Goal: Check status

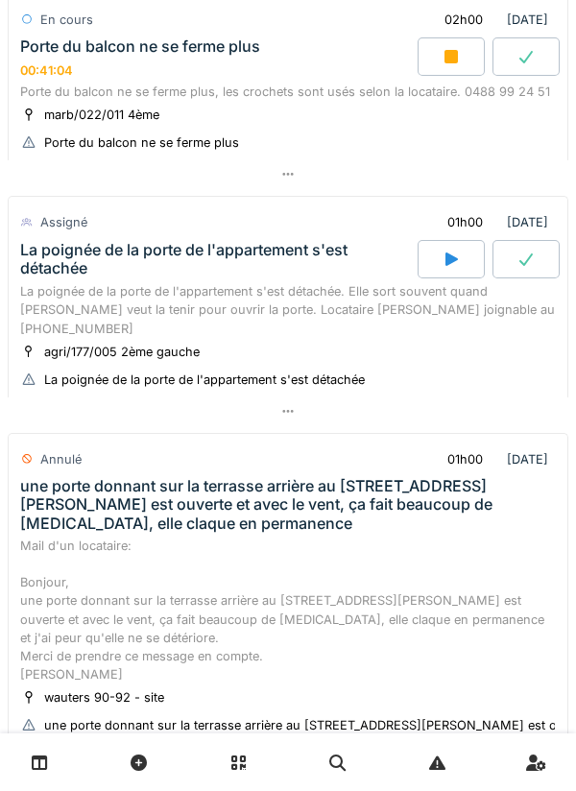
scroll to position [2137, 0]
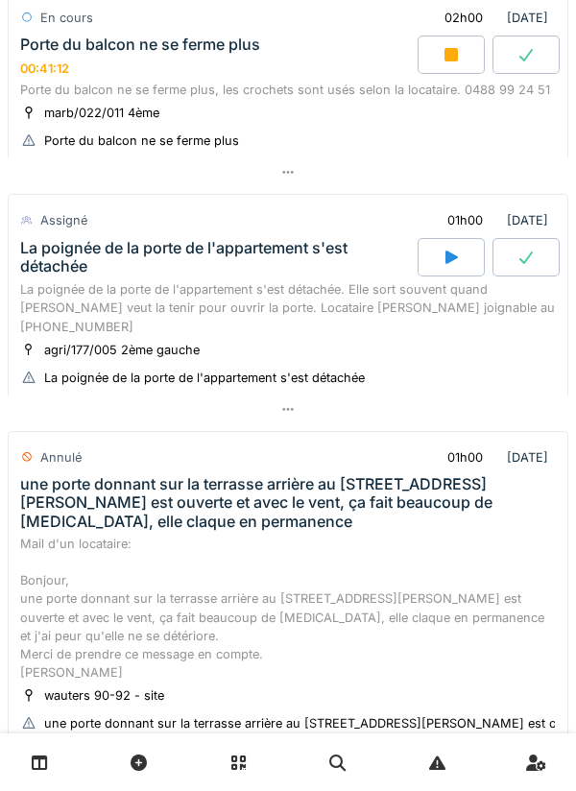
click at [131, 299] on div "La poignée de la porte de l'appartement s'est détachée. Elle sort souvent quand…" at bounding box center [288, 308] width 536 height 56
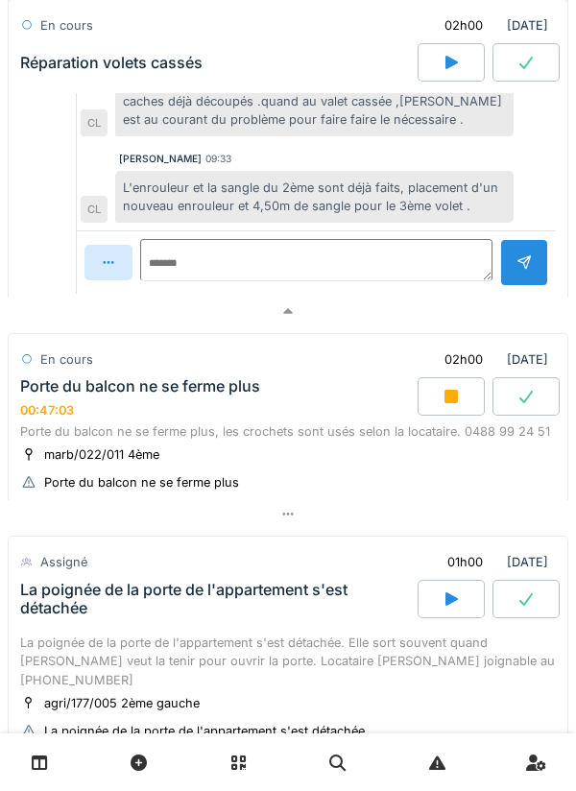
scroll to position [1779, 0]
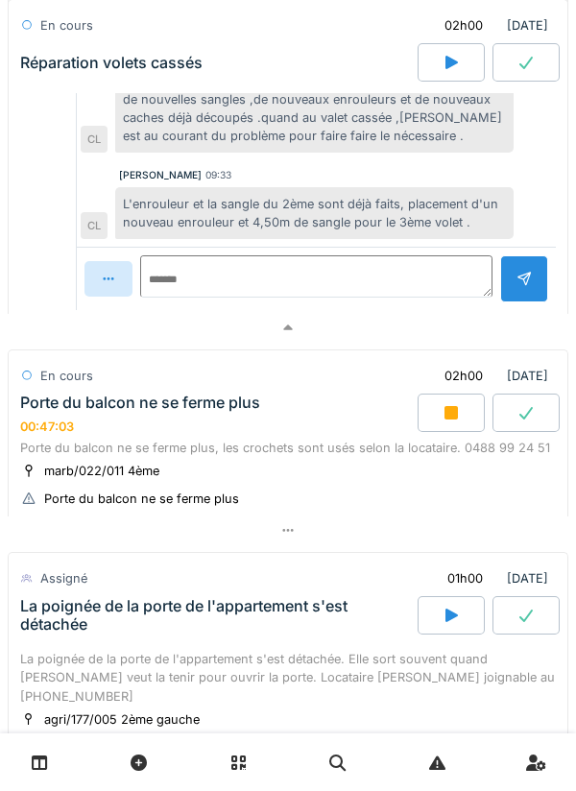
click at [447, 429] on div at bounding box center [451, 413] width 67 height 38
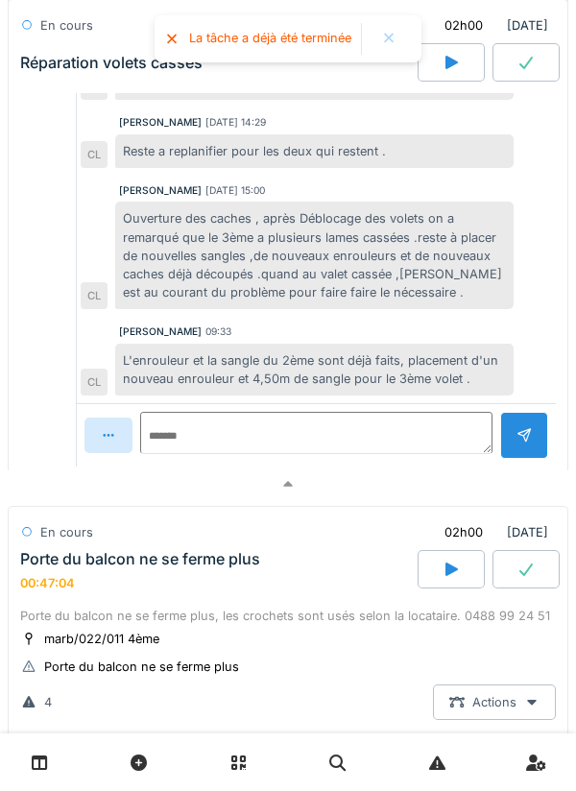
scroll to position [1621, 0]
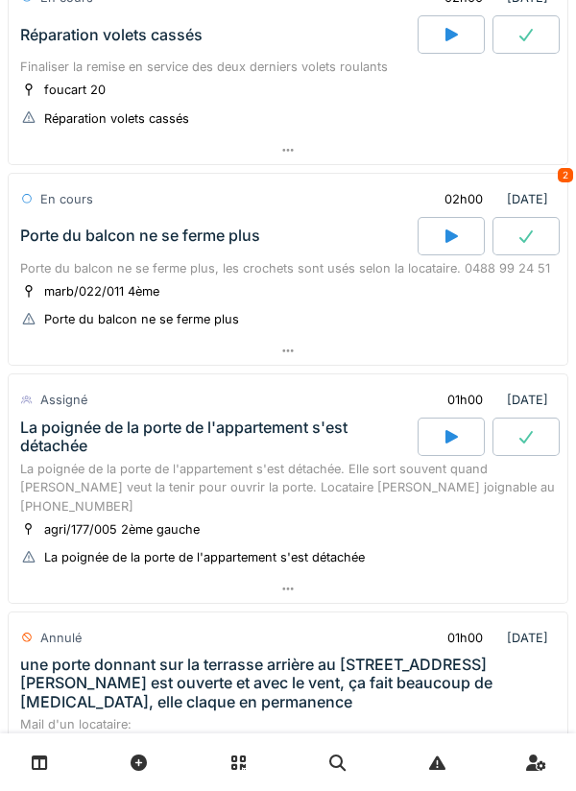
scroll to position [217, 0]
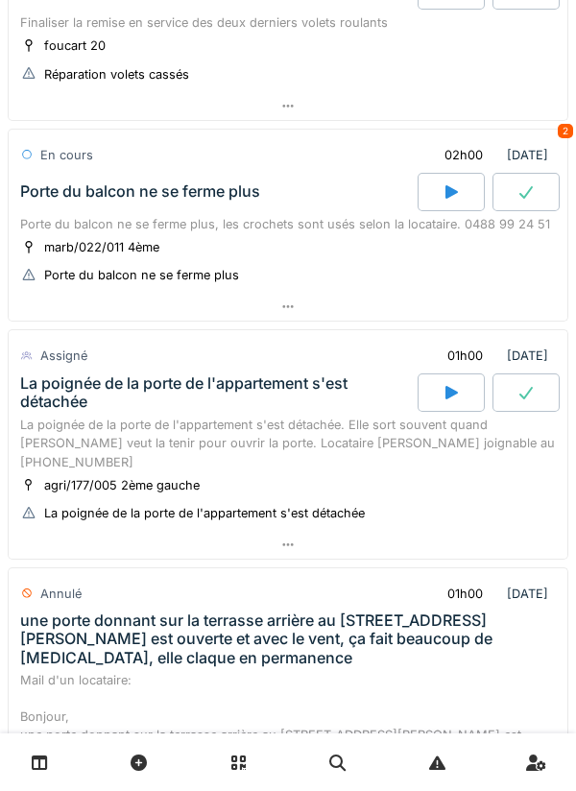
click at [110, 190] on div "Porte du balcon ne se ferme plus" at bounding box center [140, 191] width 240 height 18
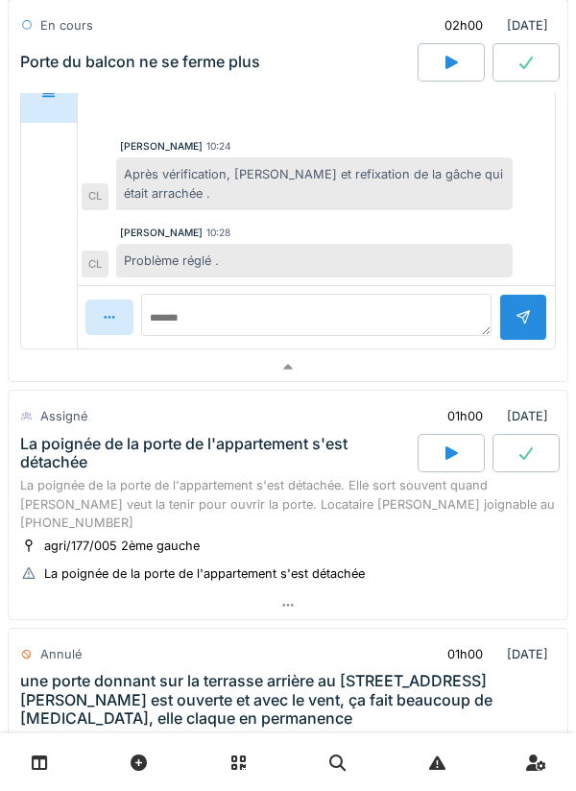
scroll to position [747, 0]
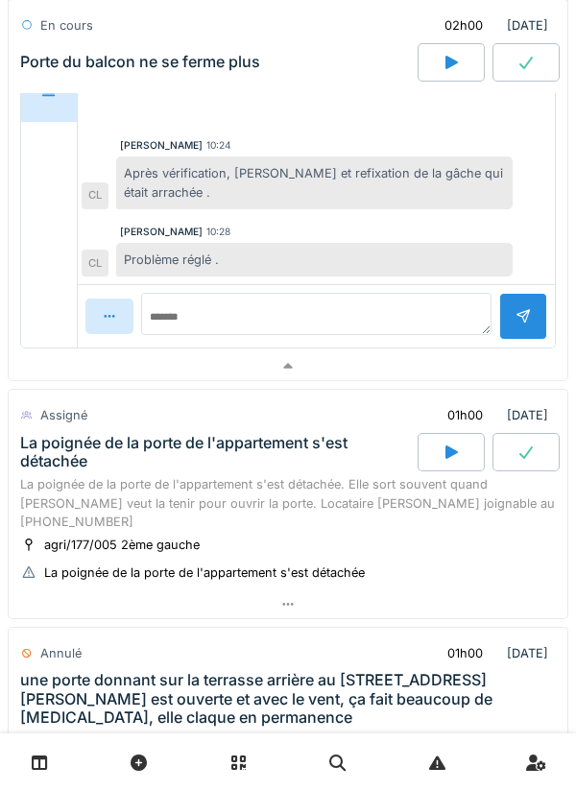
click at [120, 492] on div "La poignée de la porte de l'appartement s'est détachée. Elle sort souvent quand…" at bounding box center [288, 503] width 536 height 56
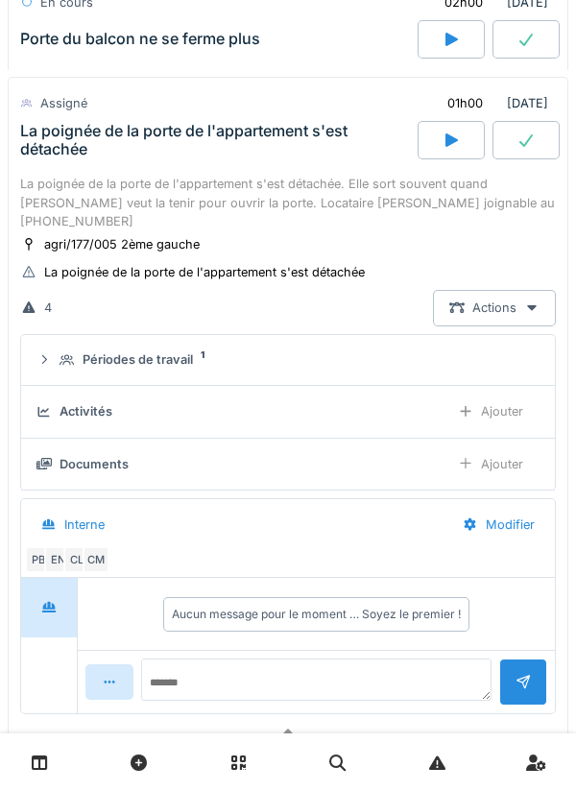
scroll to position [1060, 0]
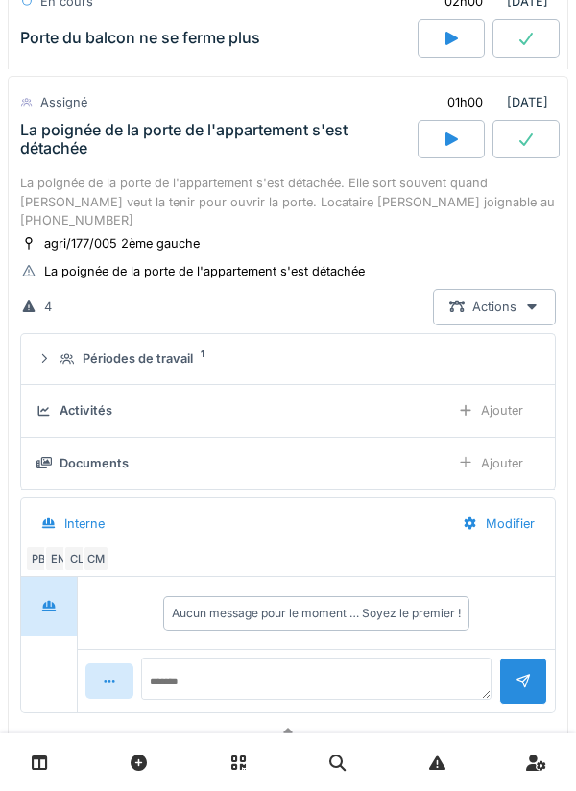
click at [49, 352] on icon at bounding box center [43, 358] width 15 height 12
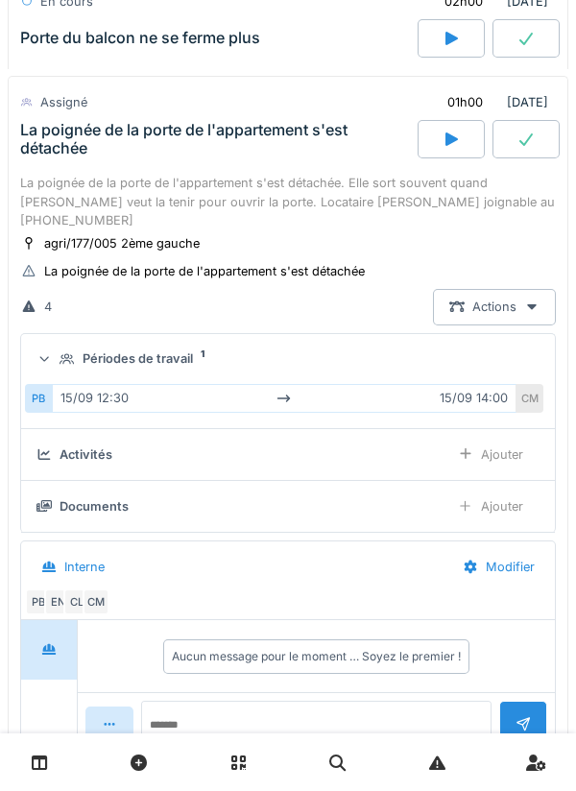
click at [47, 351] on icon at bounding box center [44, 358] width 12 height 15
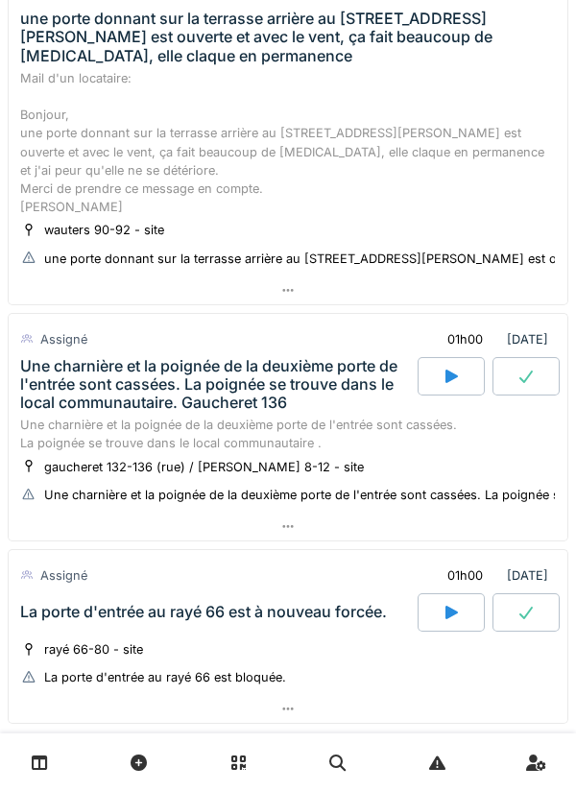
scroll to position [1858, 0]
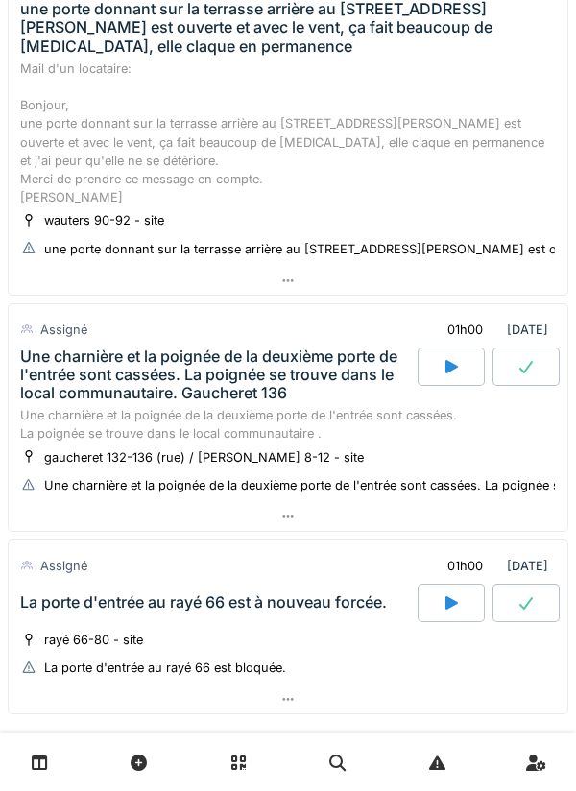
click at [89, 399] on div "Une charnière et la poignée de la deuxième porte de l'entrée sont cassées. La p…" at bounding box center [217, 376] width 394 height 56
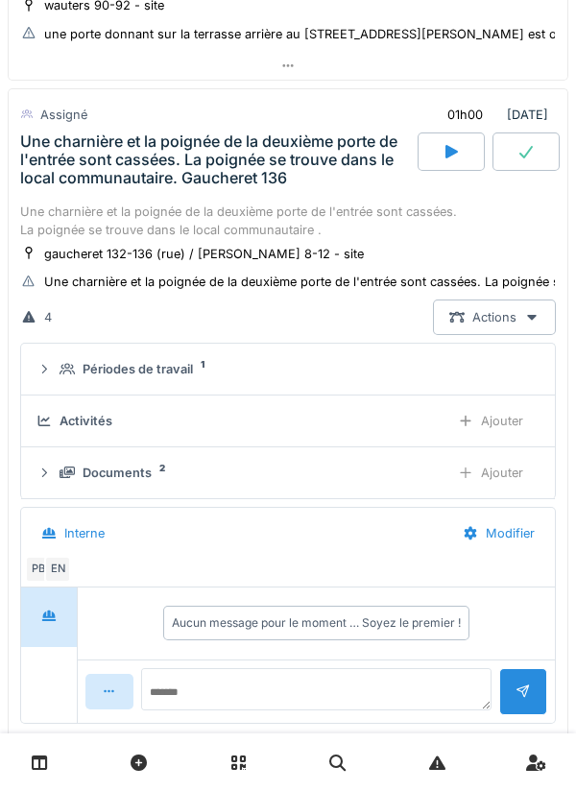
scroll to position [2086, 0]
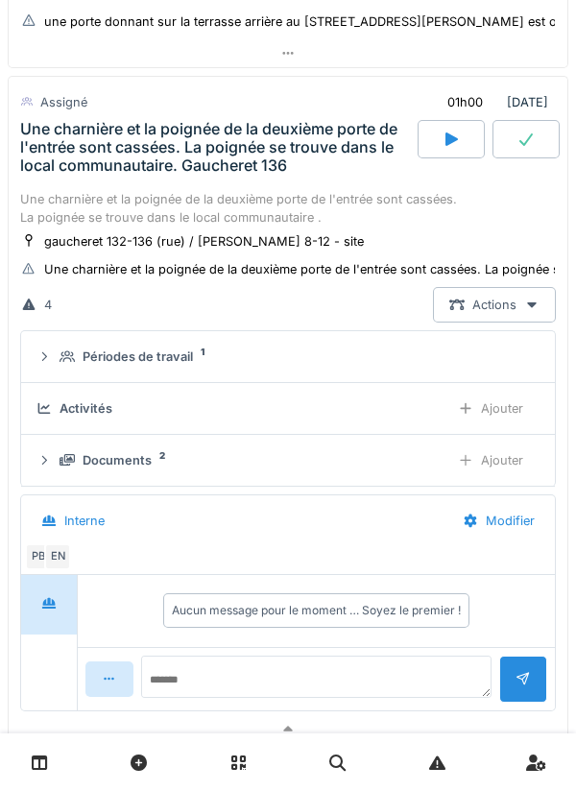
click at [48, 356] on icon at bounding box center [43, 356] width 15 height 12
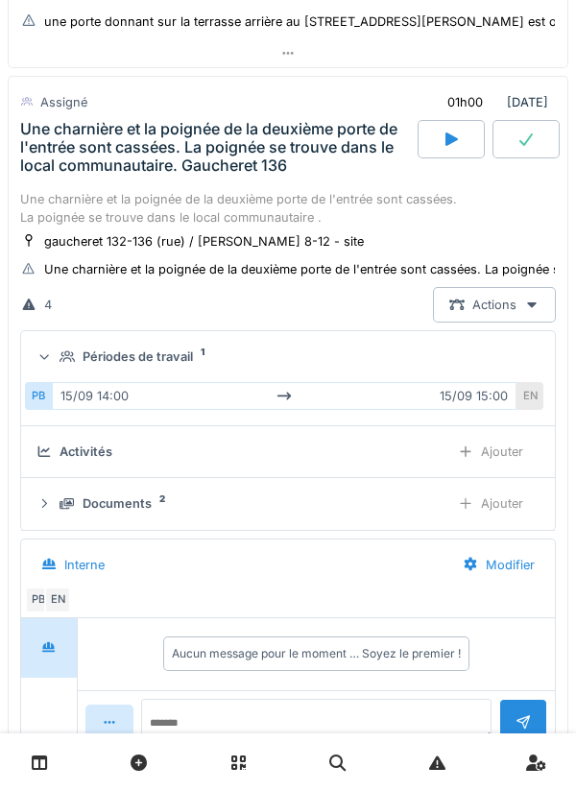
click at [43, 356] on icon at bounding box center [44, 357] width 12 height 15
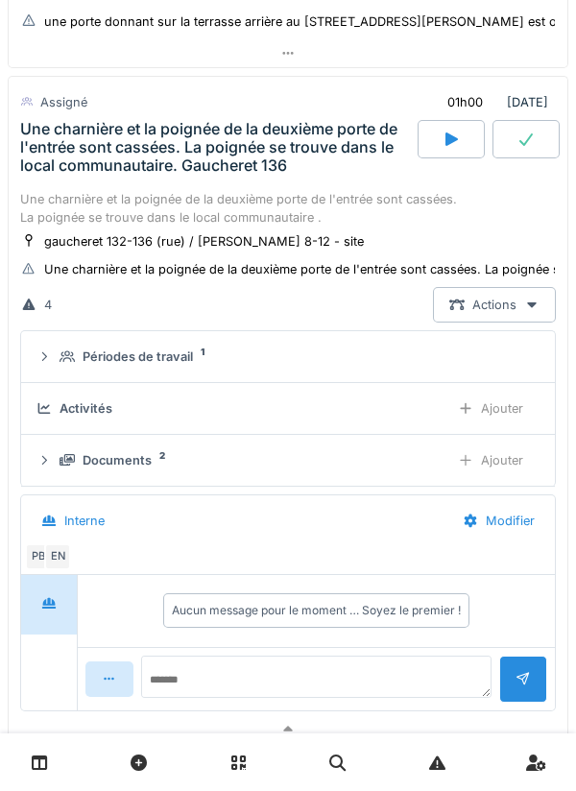
click at [461, 146] on div at bounding box center [451, 139] width 67 height 38
